Goal: Information Seeking & Learning: Learn about a topic

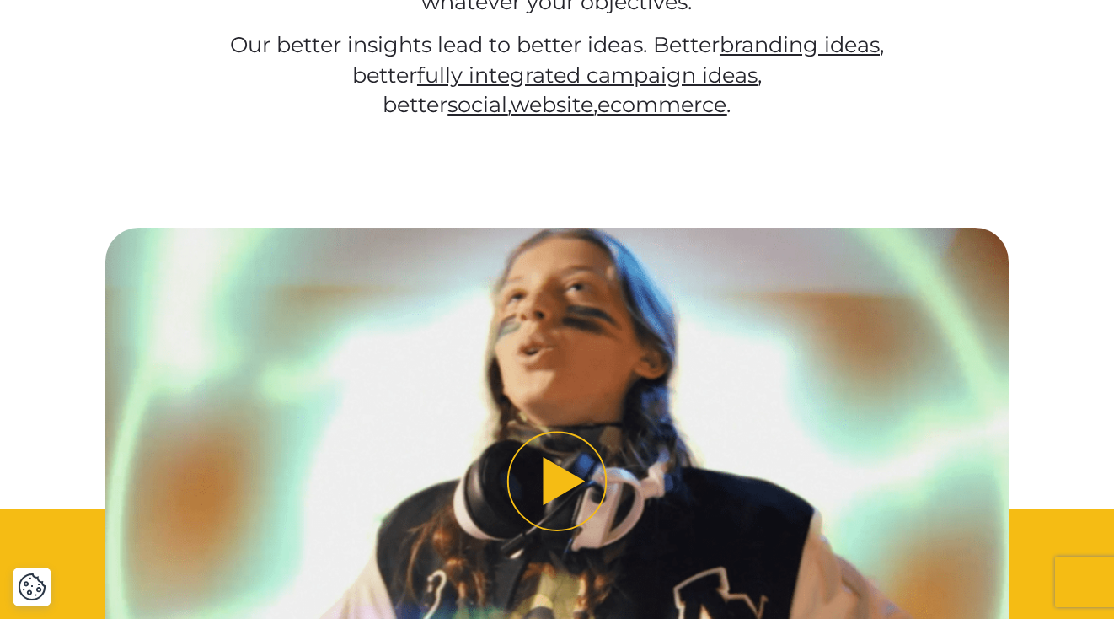
scroll to position [838, 0]
click at [577, 463] on button "Play video" at bounding box center [557, 482] width 904 height 508
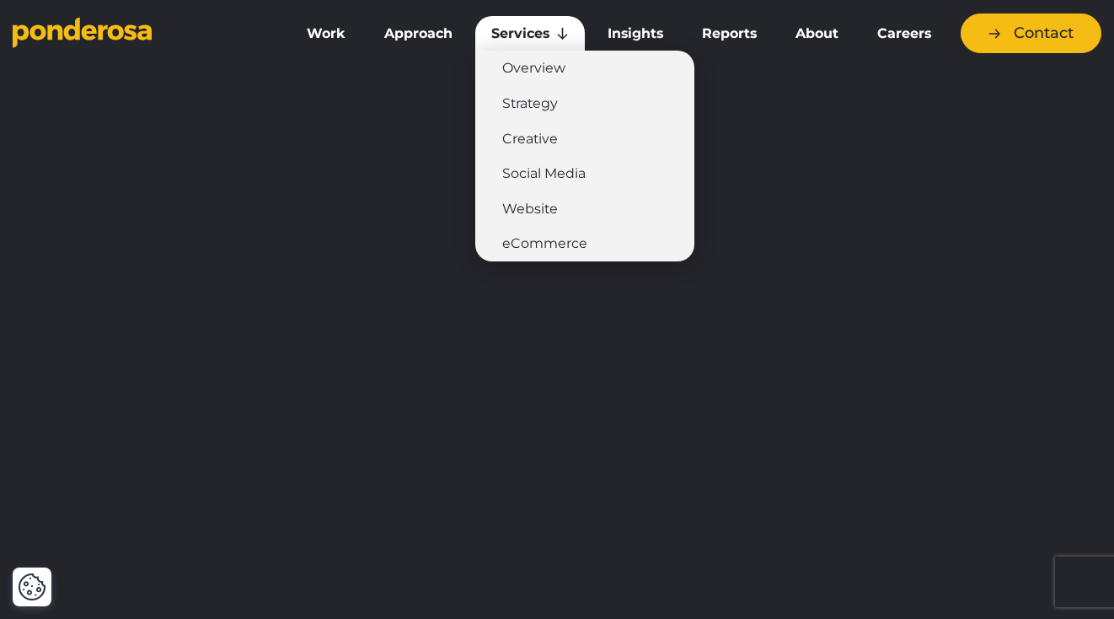
scroll to position [0, 0]
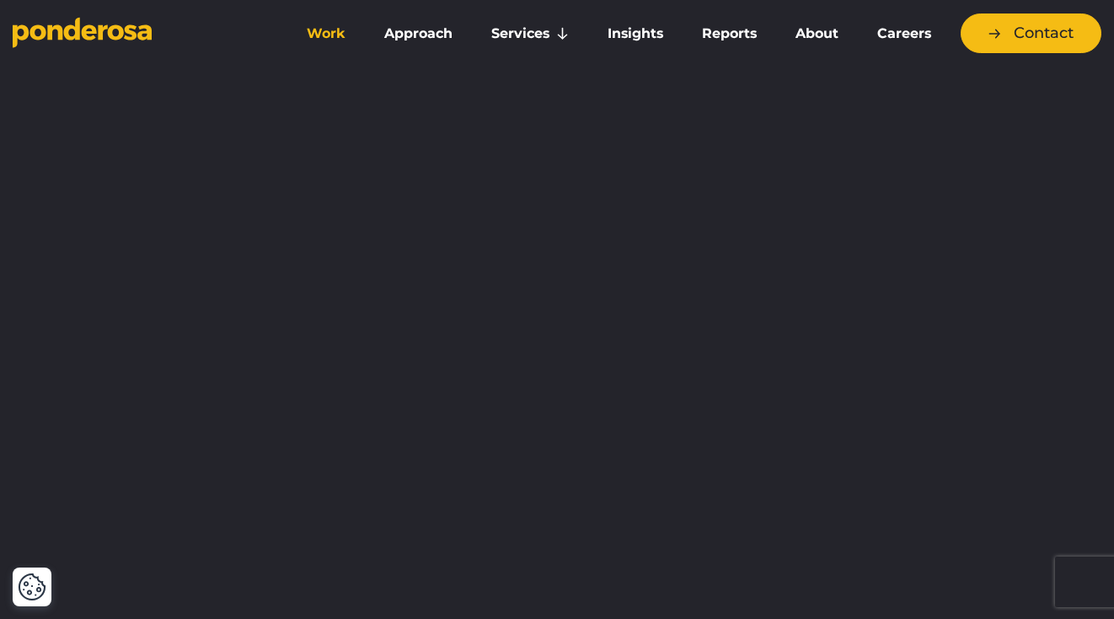
click at [333, 34] on link "Work" at bounding box center [327, 33] width 71 height 35
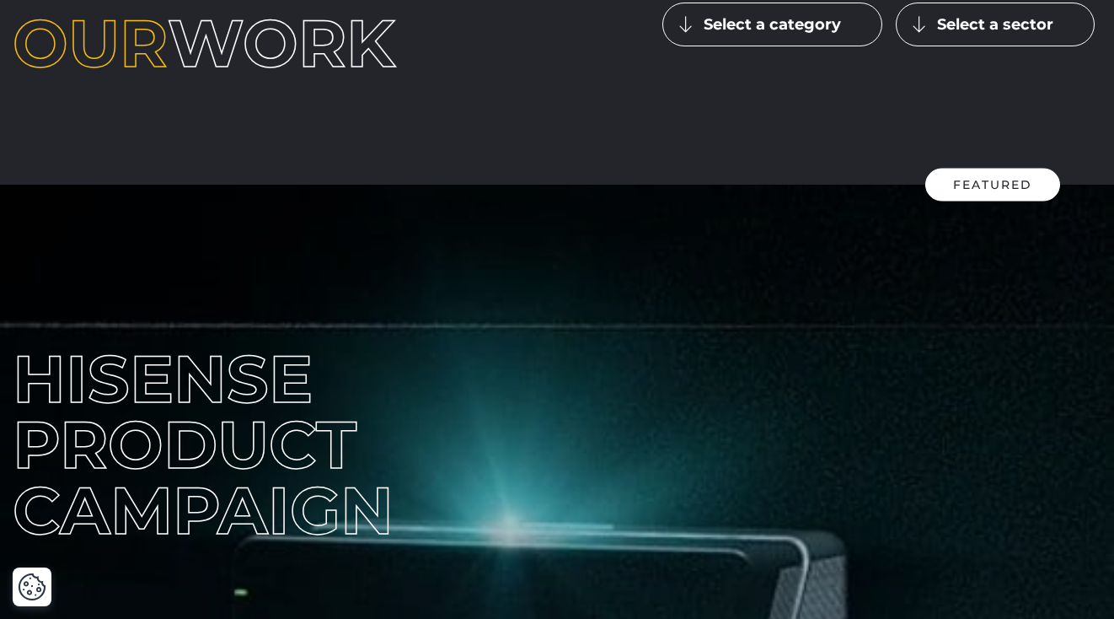
click at [808, 17] on button "Select a category" at bounding box center [773, 25] width 220 height 44
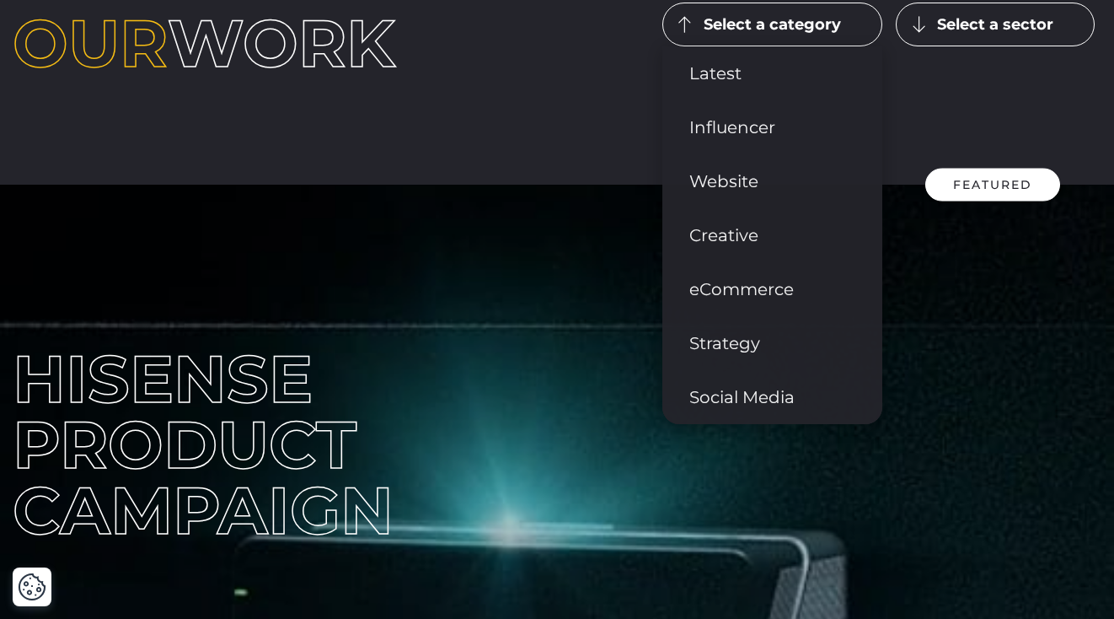
click at [980, 35] on button "Select a sector" at bounding box center [995, 25] width 199 height 44
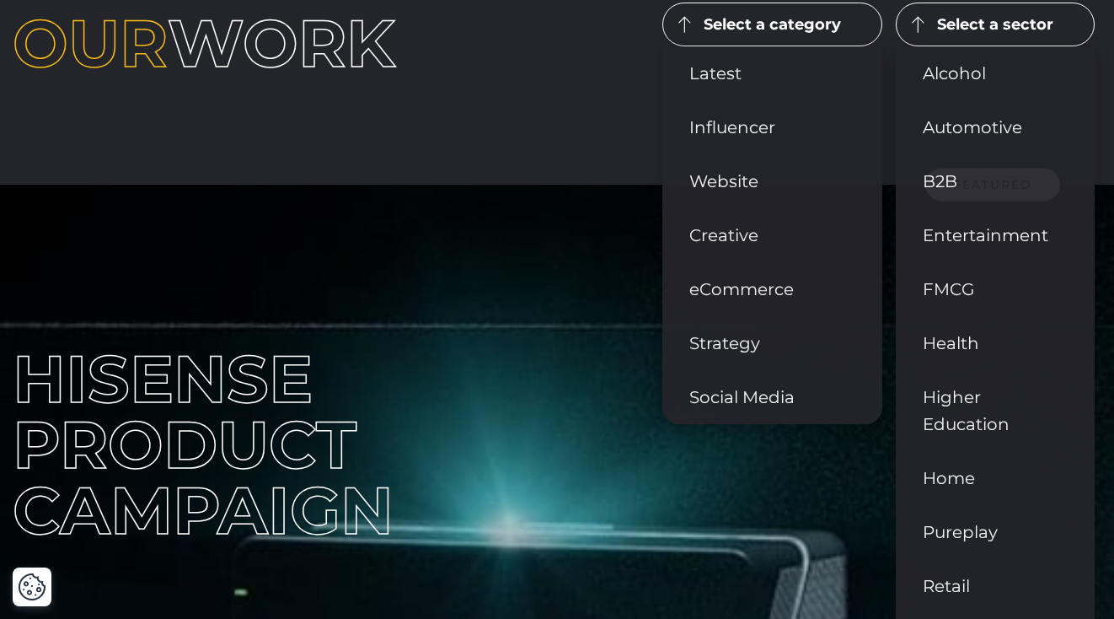
click at [502, 129] on div "Home ▶︎ Work Our work Select a category Latest Influencer" at bounding box center [557, 23] width 1114 height 321
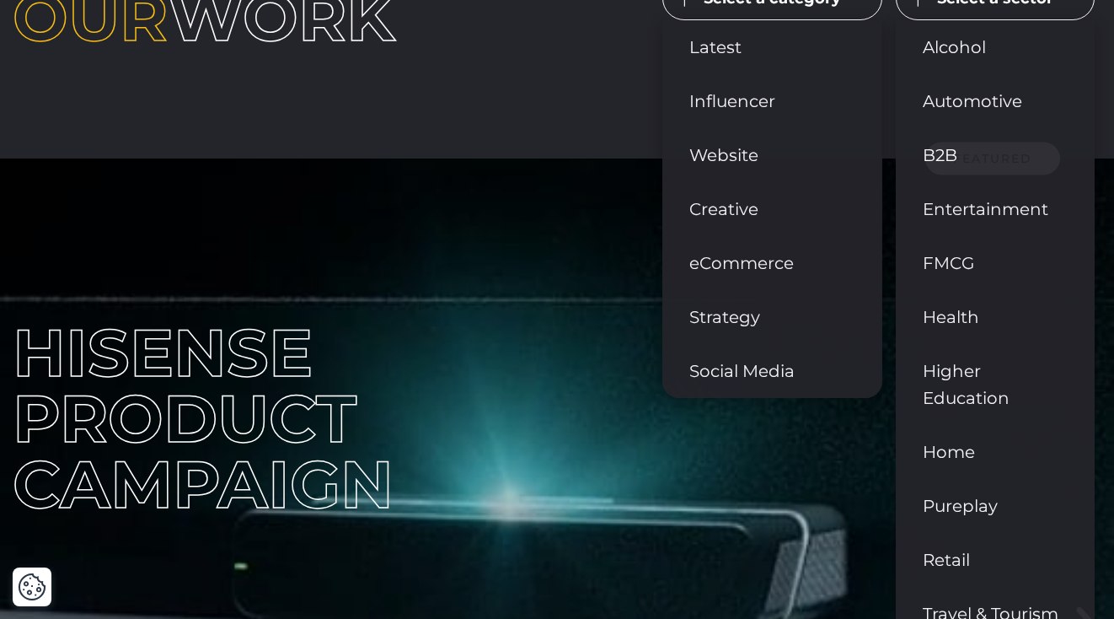
scroll to position [194, 0]
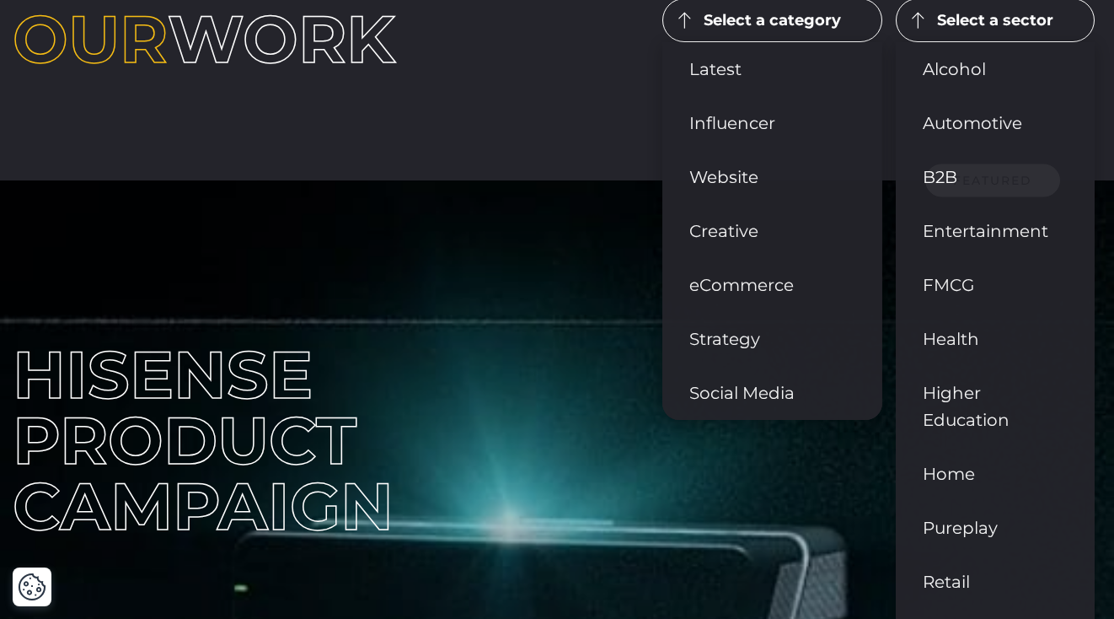
click at [996, 22] on button "Select a sector" at bounding box center [995, 20] width 199 height 44
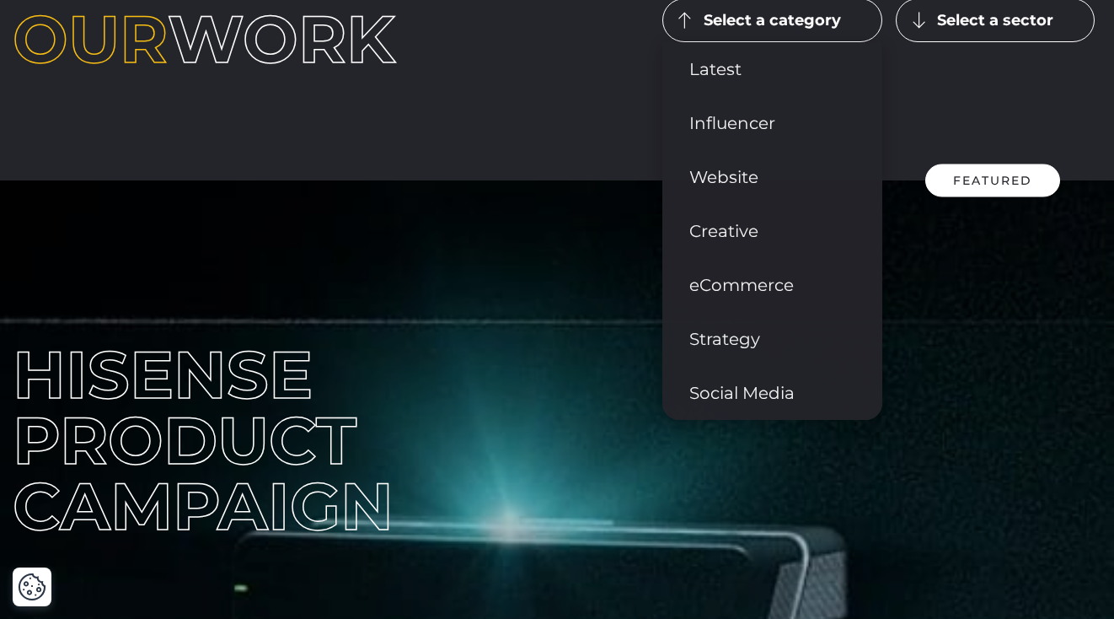
click at [804, 25] on button "Select a category" at bounding box center [773, 20] width 220 height 44
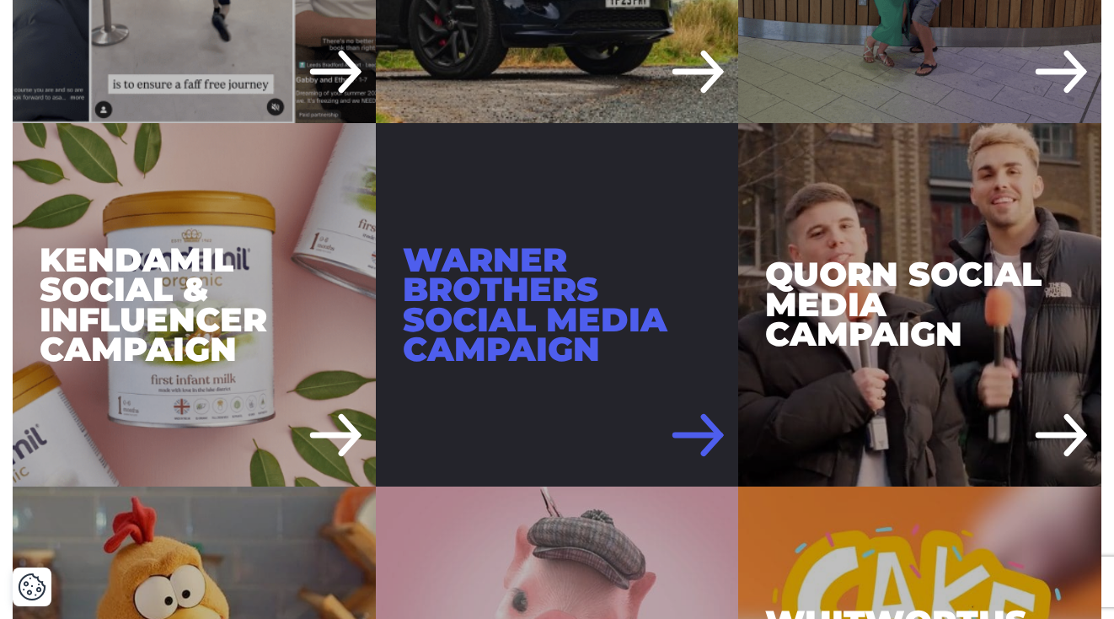
scroll to position [2282, 0]
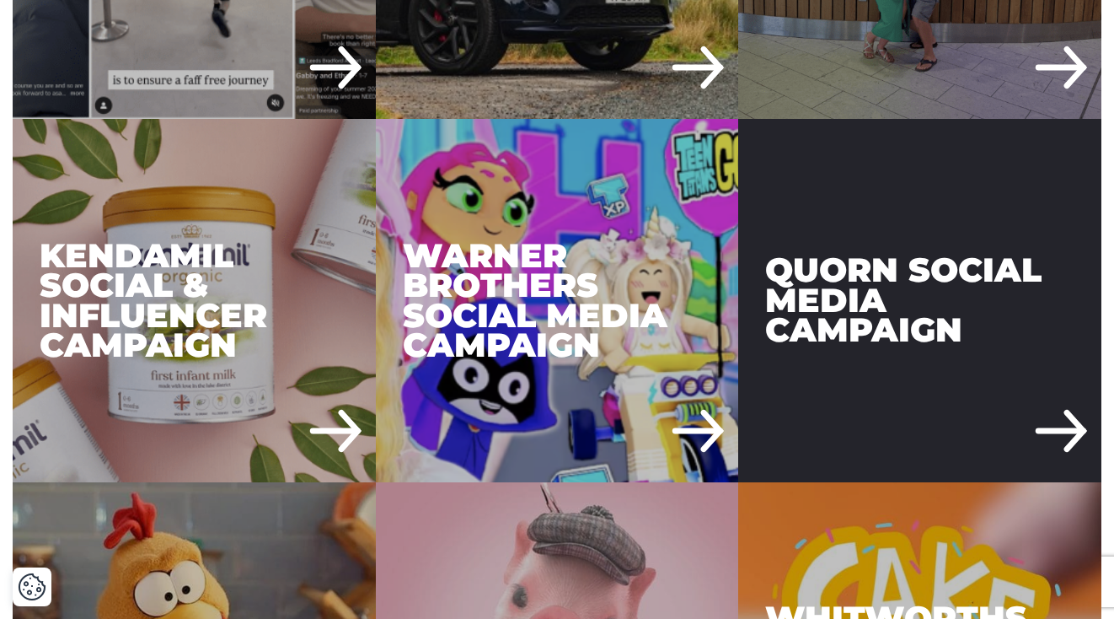
click at [952, 341] on div "Quorn Social Media Campaign" at bounding box center [919, 300] width 363 height 363
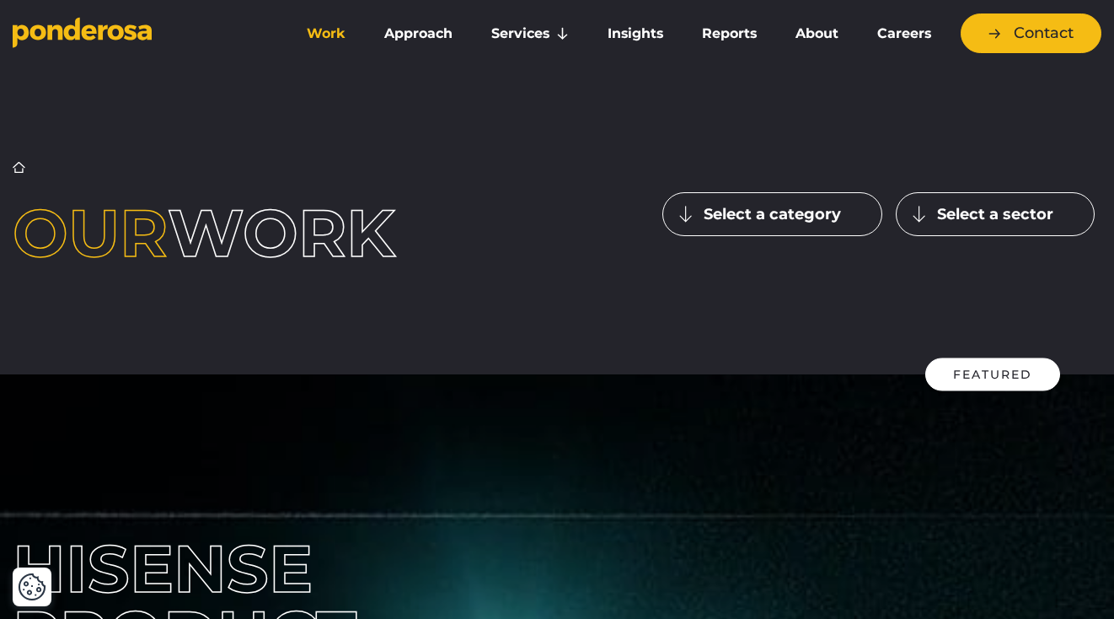
scroll to position [0, 0]
click at [421, 36] on link "Approach" at bounding box center [418, 33] width 100 height 35
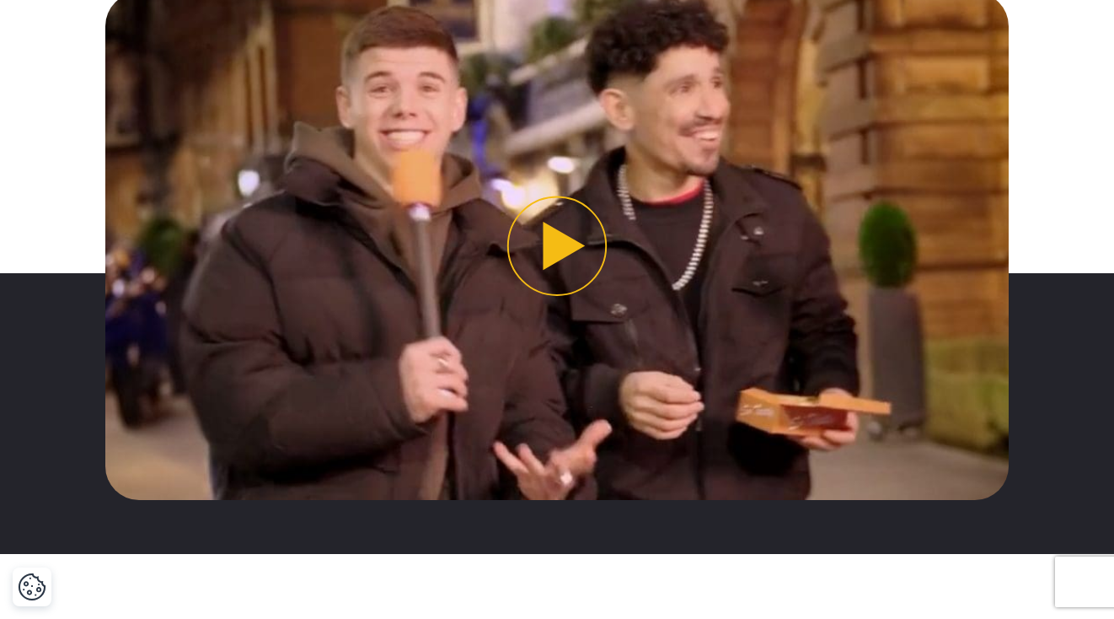
scroll to position [636, 0]
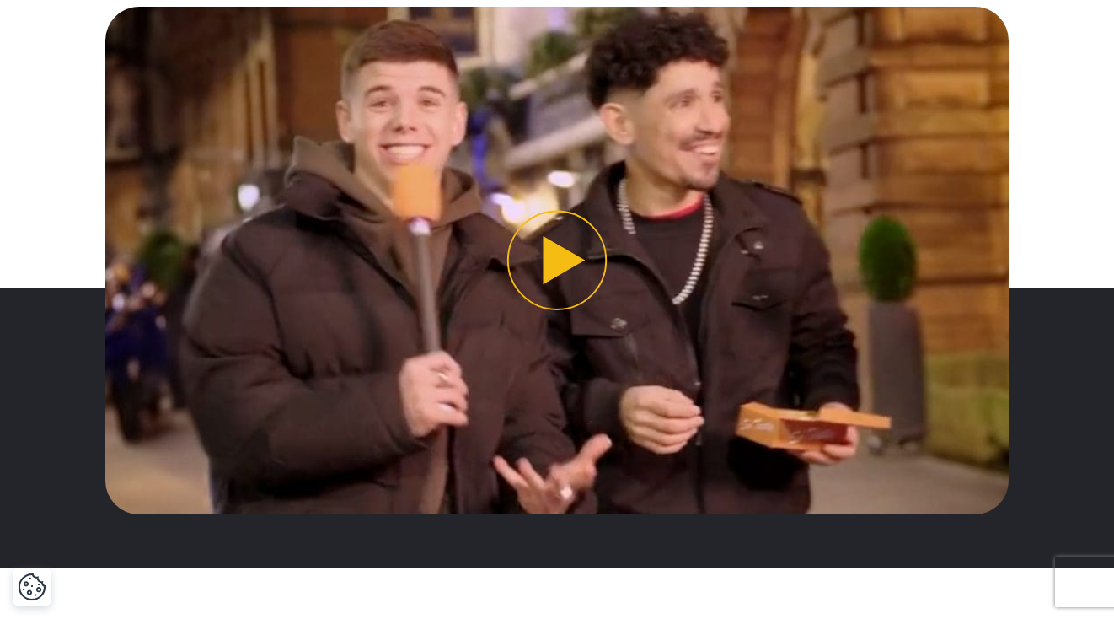
click at [560, 244] on button "Play video" at bounding box center [557, 261] width 904 height 508
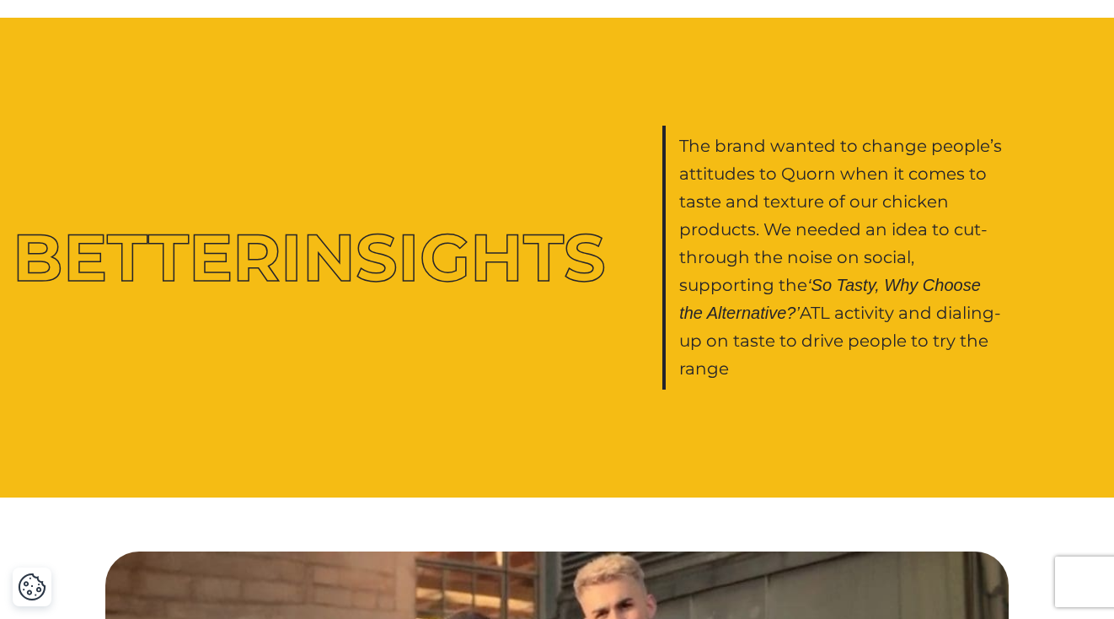
scroll to position [1601, 0]
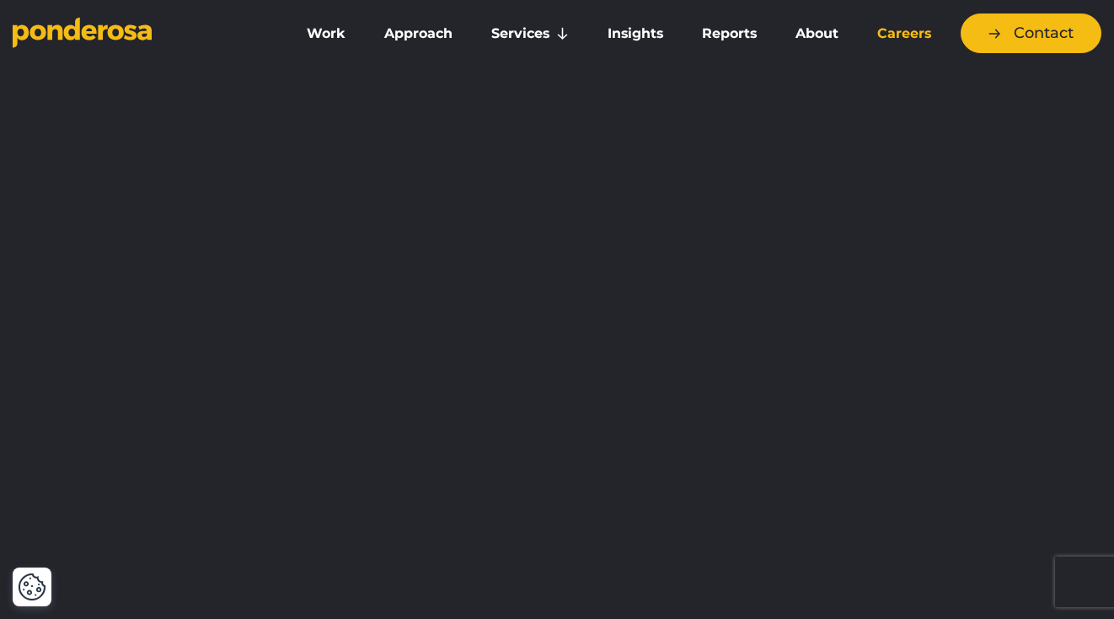
click at [899, 33] on link "Careers" at bounding box center [905, 33] width 86 height 35
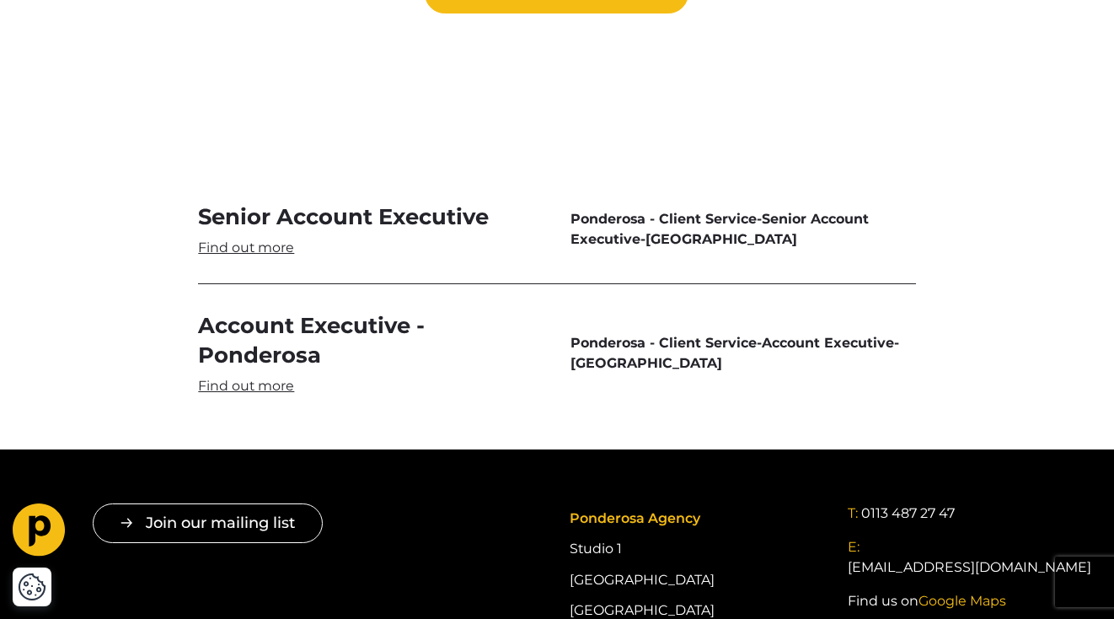
scroll to position [4899, 0]
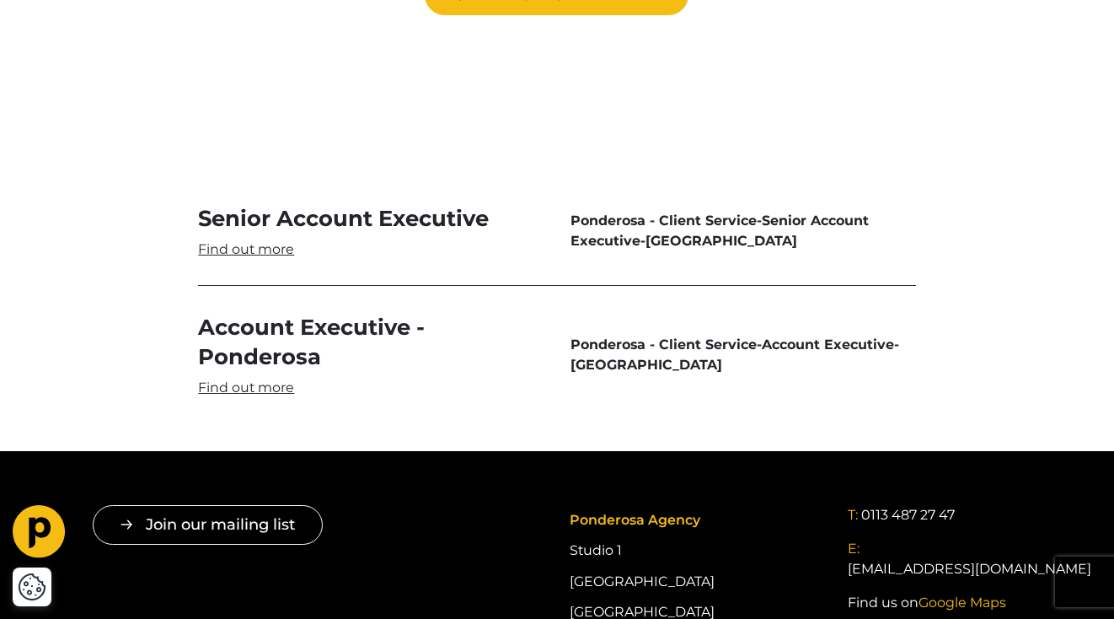
click at [269, 336] on link "Account Executive - Ponderosa" at bounding box center [371, 354] width 346 height 83
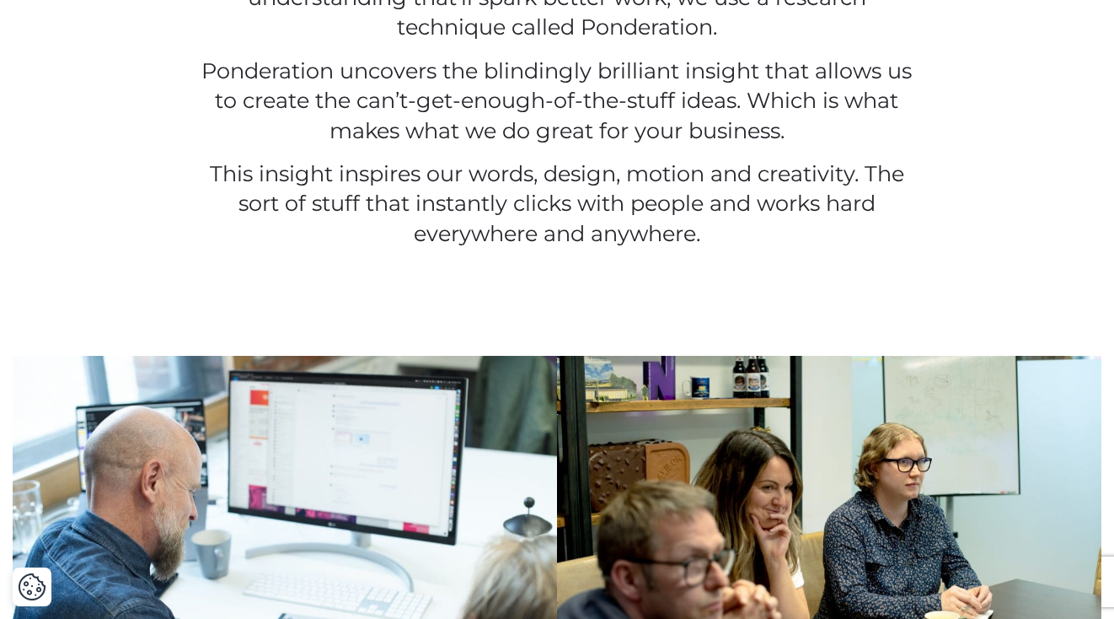
scroll to position [1592, 0]
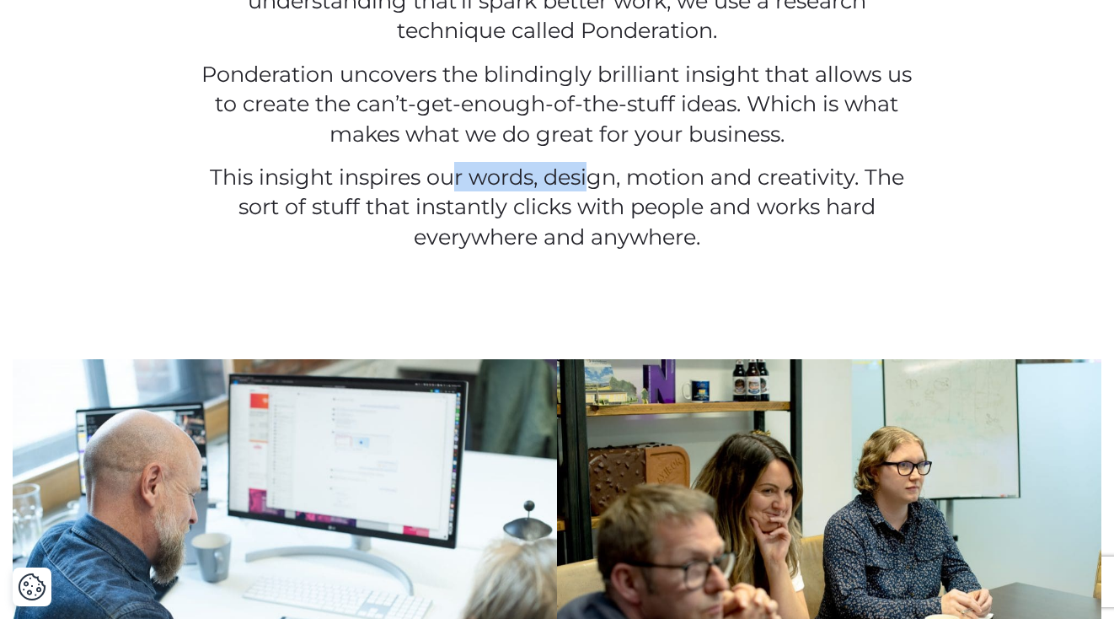
drag, startPoint x: 448, startPoint y: 169, endPoint x: 589, endPoint y: 167, distance: 141.6
click at [588, 167] on p "This insight inspires our words, design, motion and creativity. The sort of stu…" at bounding box center [556, 206] width 717 height 89
click at [589, 167] on p "This insight inspires our words, design, motion and creativity. The sort of stu…" at bounding box center [556, 206] width 717 height 89
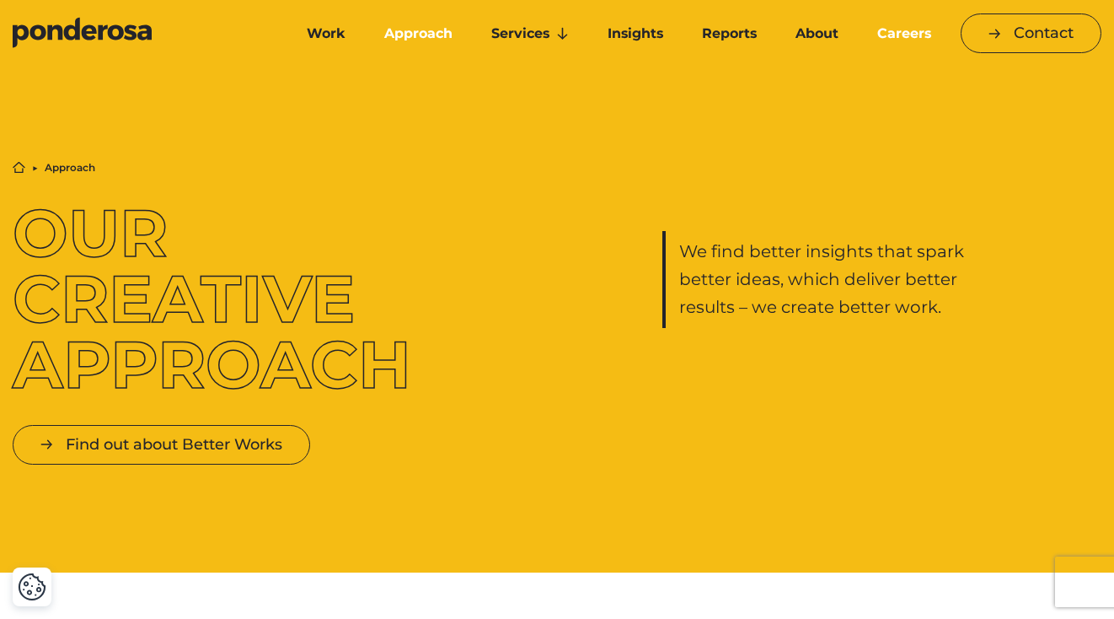
scroll to position [0, 0]
click at [883, 33] on link "Careers" at bounding box center [905, 33] width 86 height 35
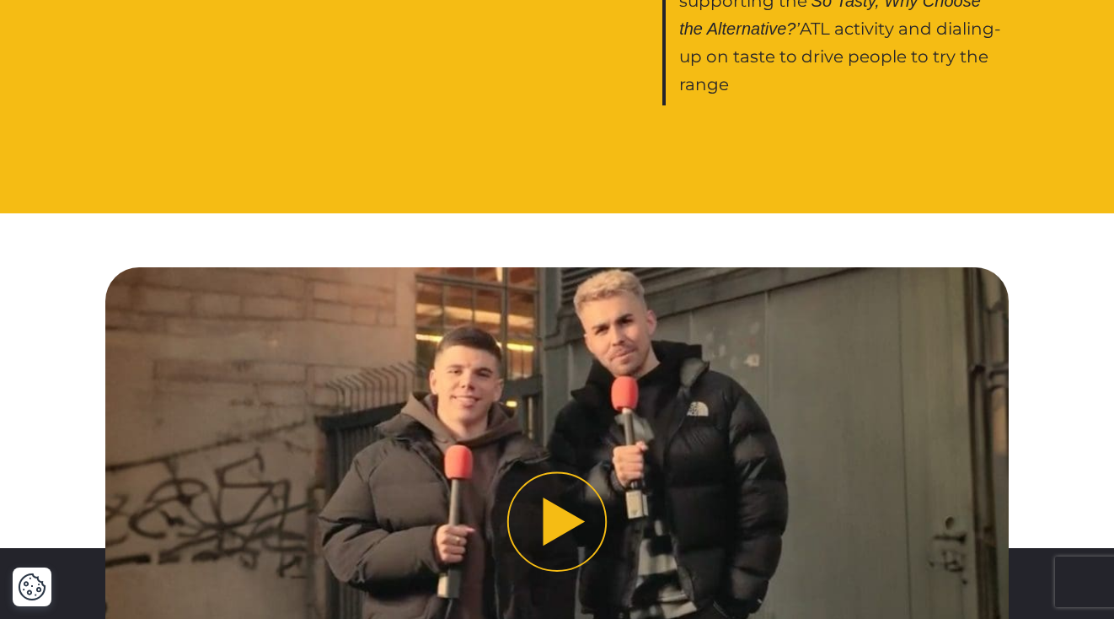
scroll to position [1743, 0]
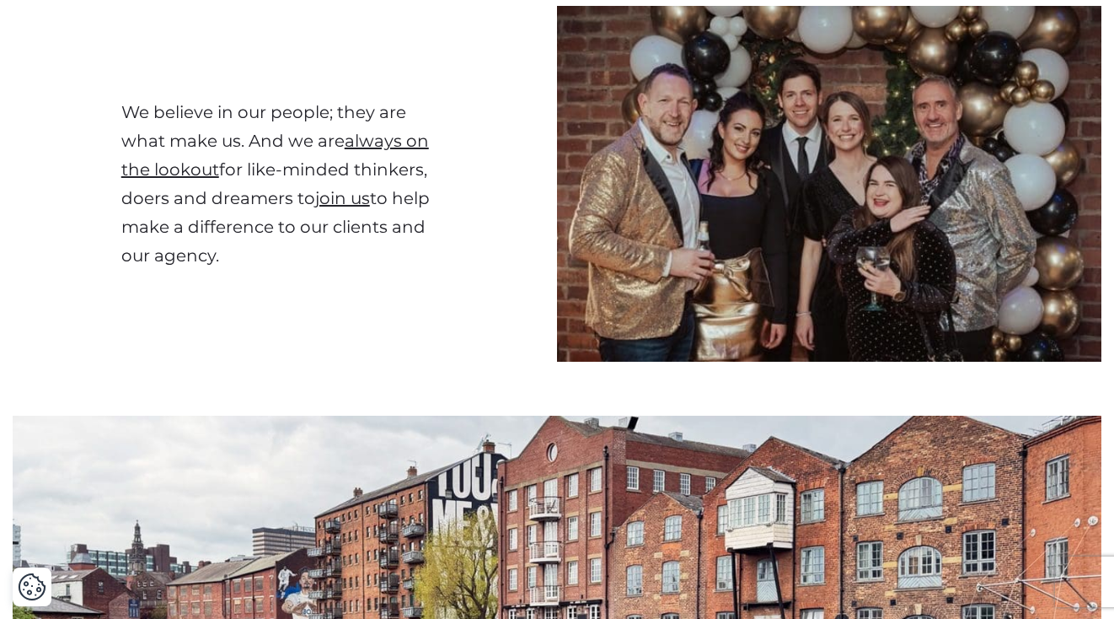
scroll to position [541, 0]
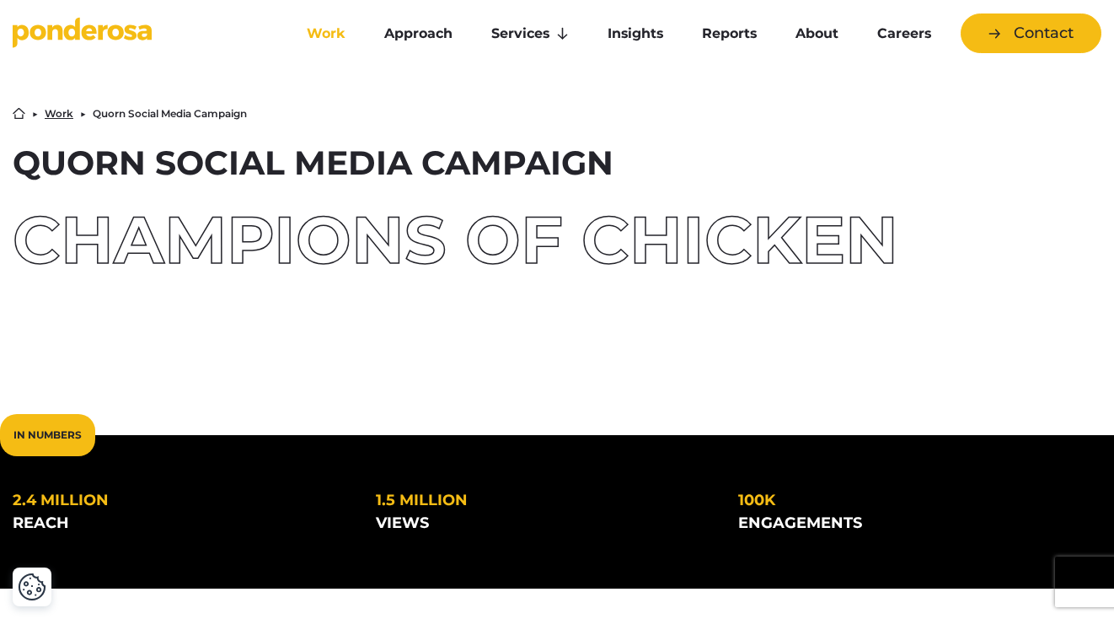
click at [314, 33] on link "Work" at bounding box center [327, 33] width 71 height 35
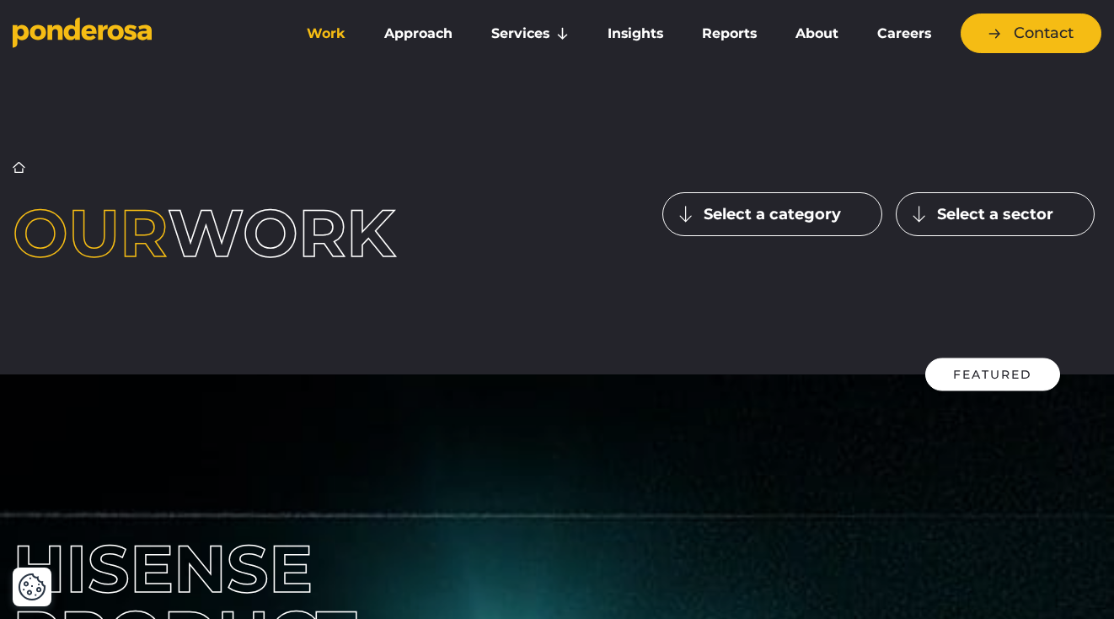
click at [771, 192] on button "Select a category" at bounding box center [773, 214] width 220 height 44
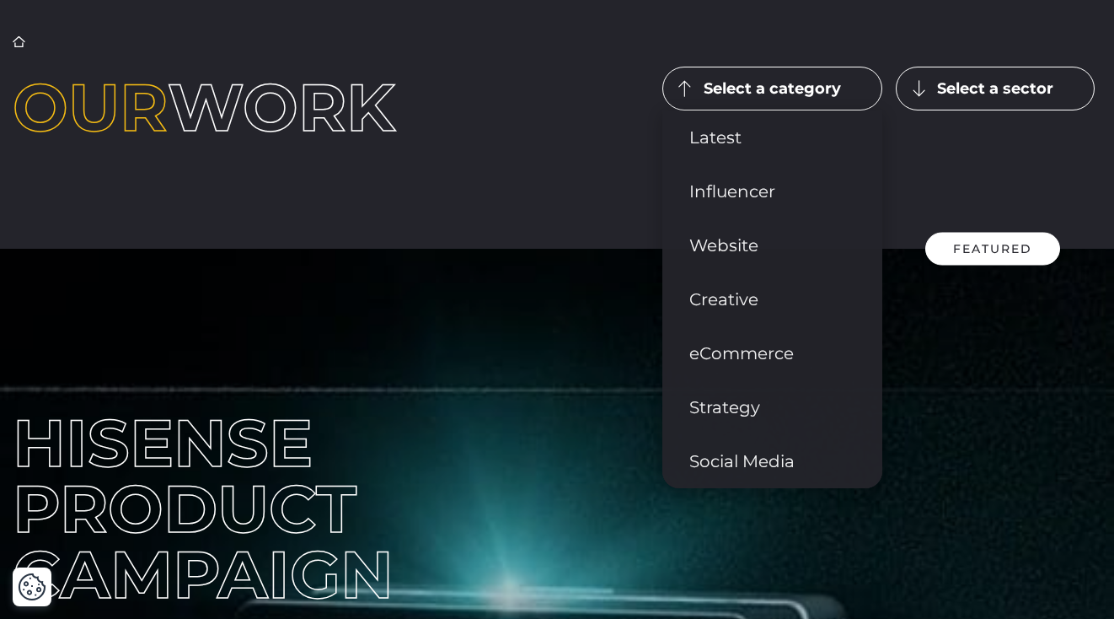
click at [491, 207] on div "Home ▶︎ Work Our work Select a category Latest Influencer" at bounding box center [557, 88] width 1114 height 321
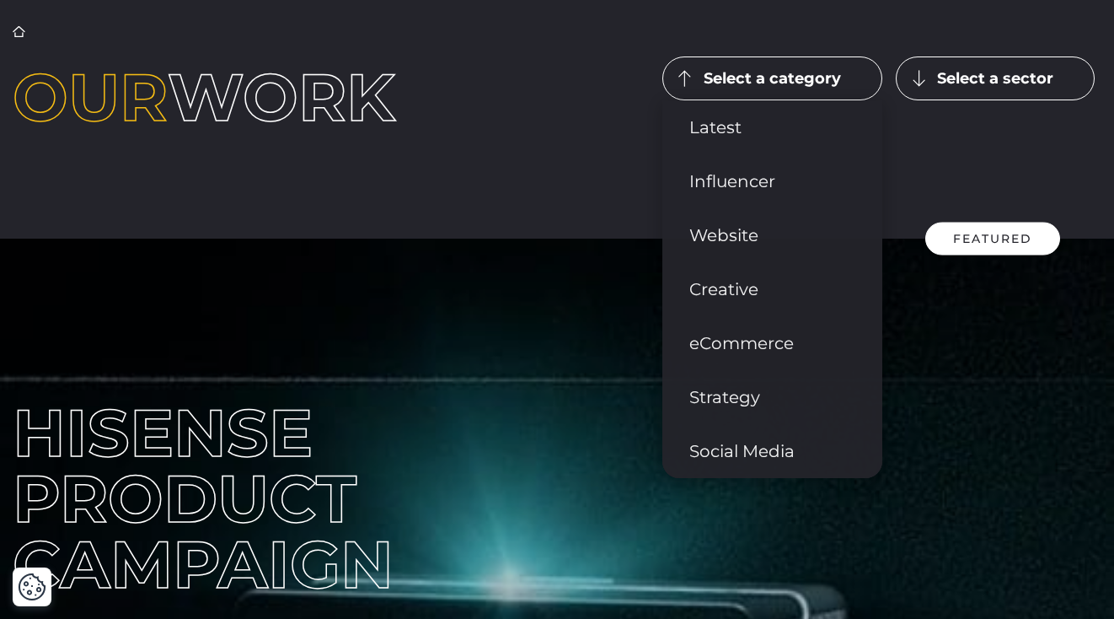
click at [1018, 76] on button "Select a sector" at bounding box center [995, 78] width 199 height 44
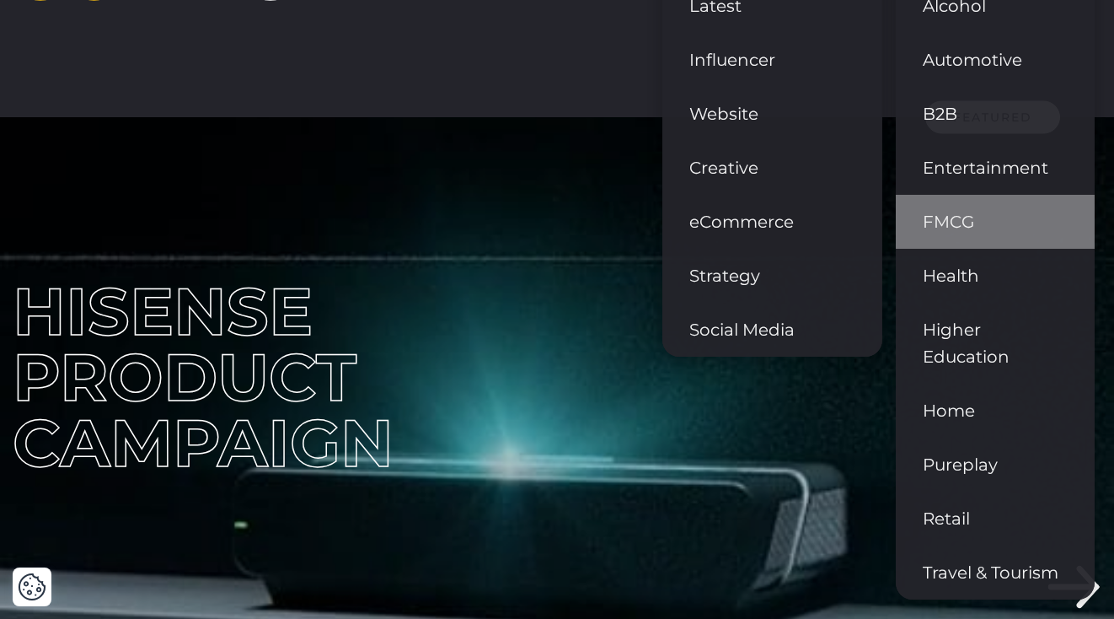
scroll to position [253, 0]
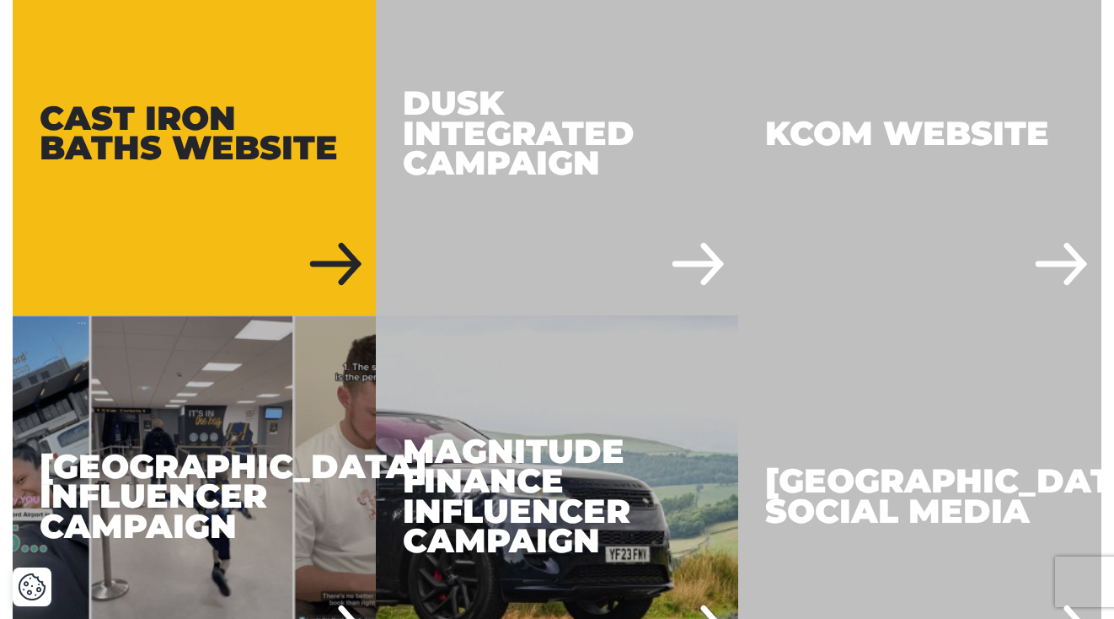
scroll to position [1728, 0]
